Goal: Check status: Check status

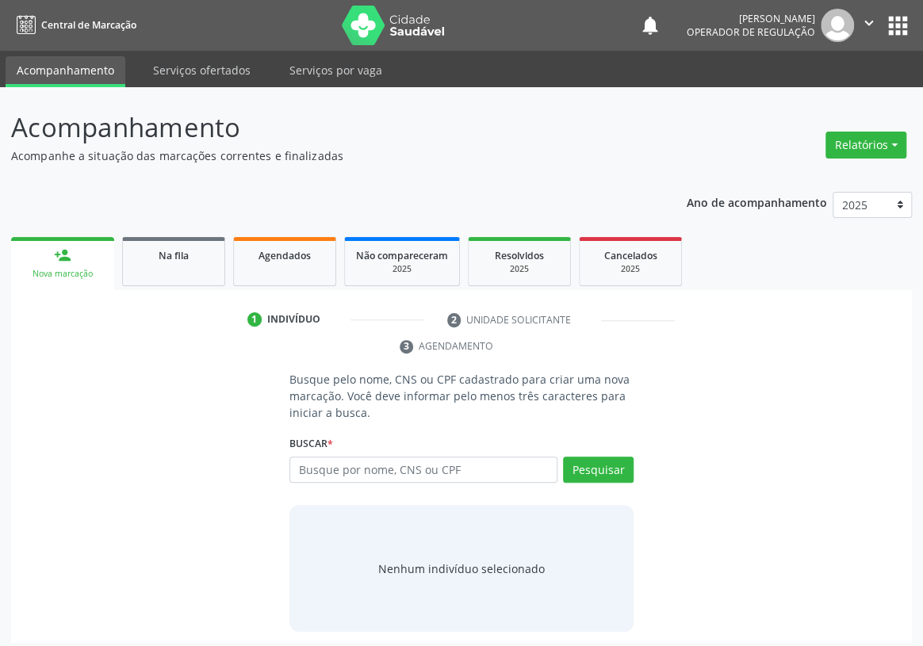
click at [304, 457] on input "text" at bounding box center [423, 470] width 268 height 27
type input "704802036195849"
click at [579, 457] on button "Pesquisar" at bounding box center [598, 470] width 71 height 27
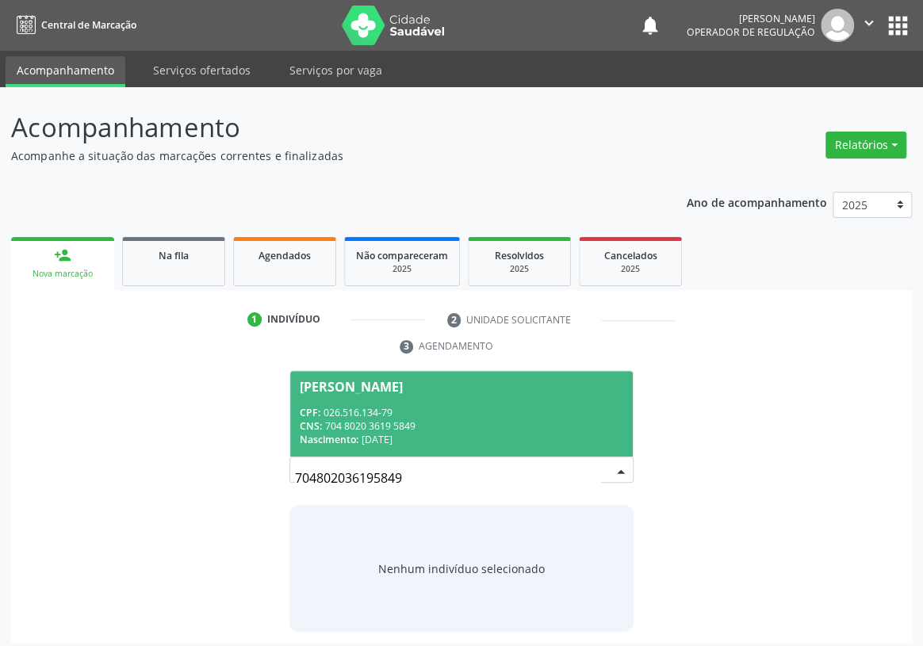
click at [485, 406] on div "CPF: 026.516.134-79" at bounding box center [461, 412] width 323 height 13
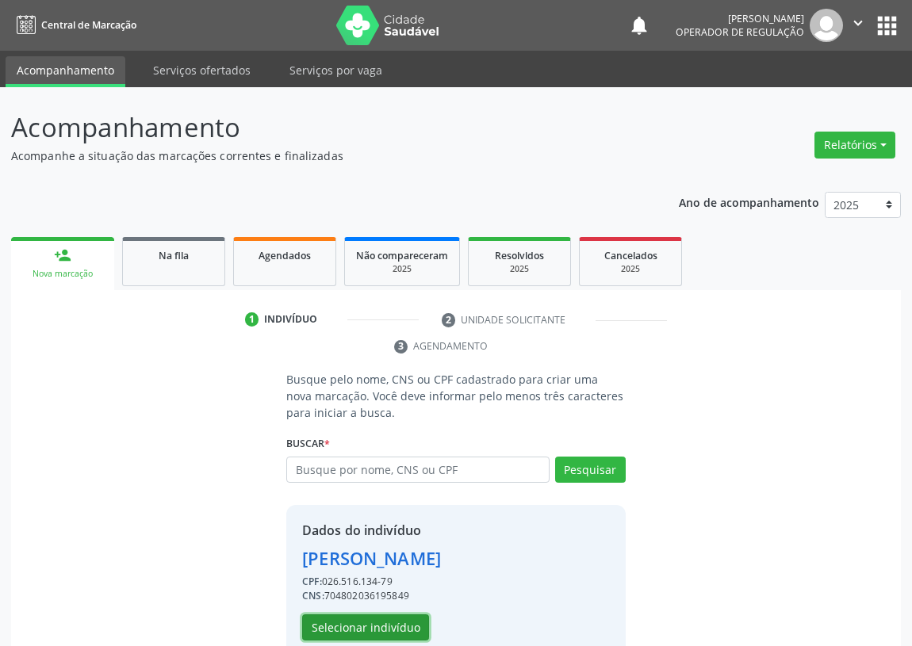
click at [338, 625] on button "Selecionar indivíduo" at bounding box center [365, 627] width 127 height 27
